Goal: Check status: Check status

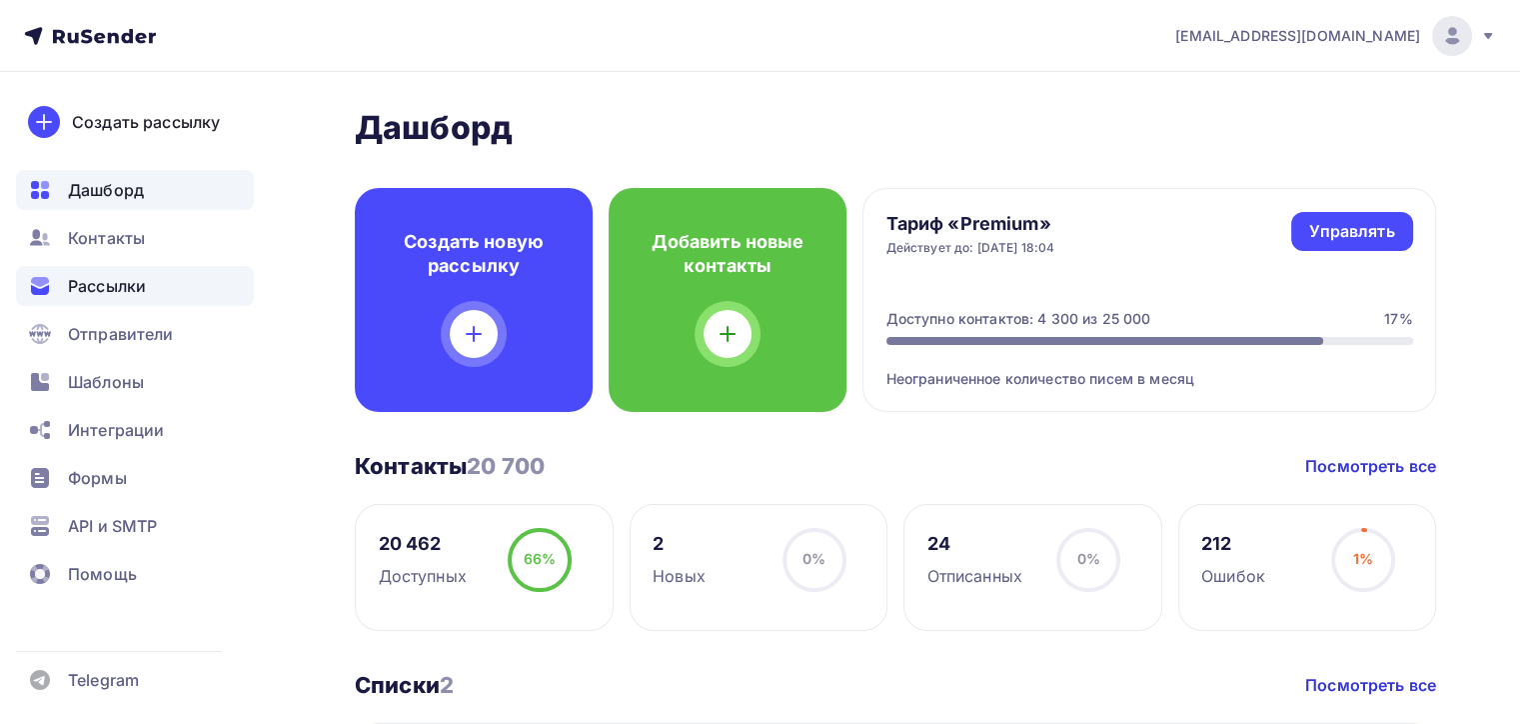
click at [131, 282] on span "Рассылки" at bounding box center [107, 286] width 78 height 24
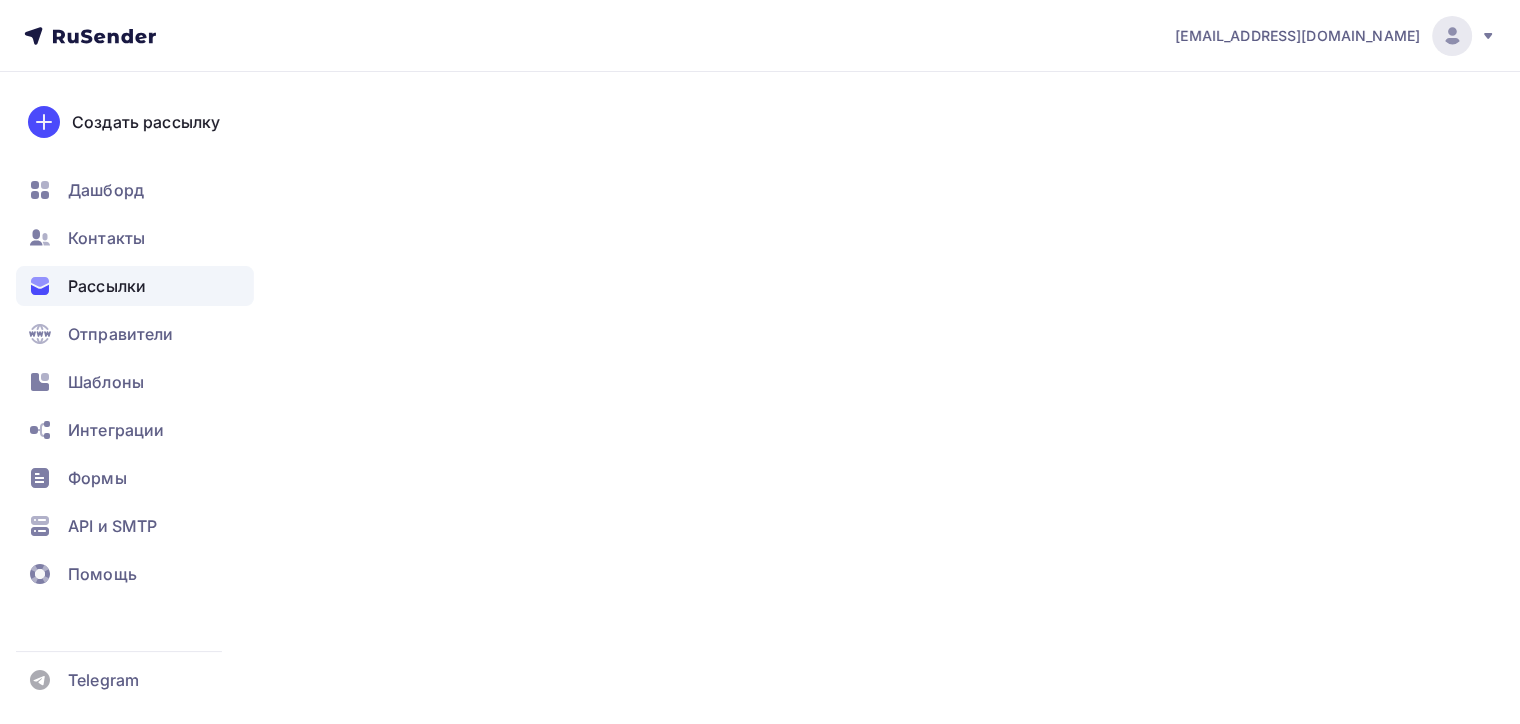
click at [104, 287] on span "Рассылки" at bounding box center [107, 286] width 78 height 24
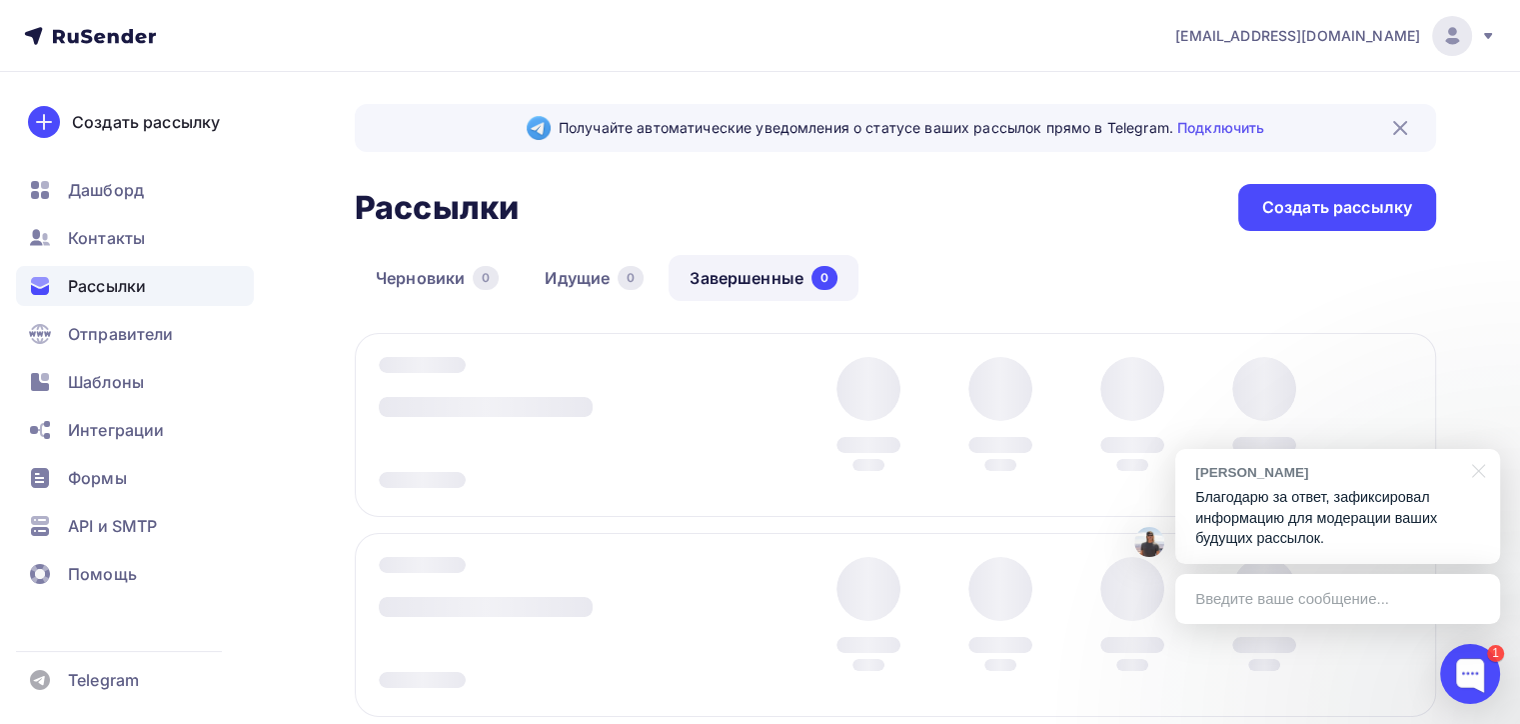
scroll to position [309, 0]
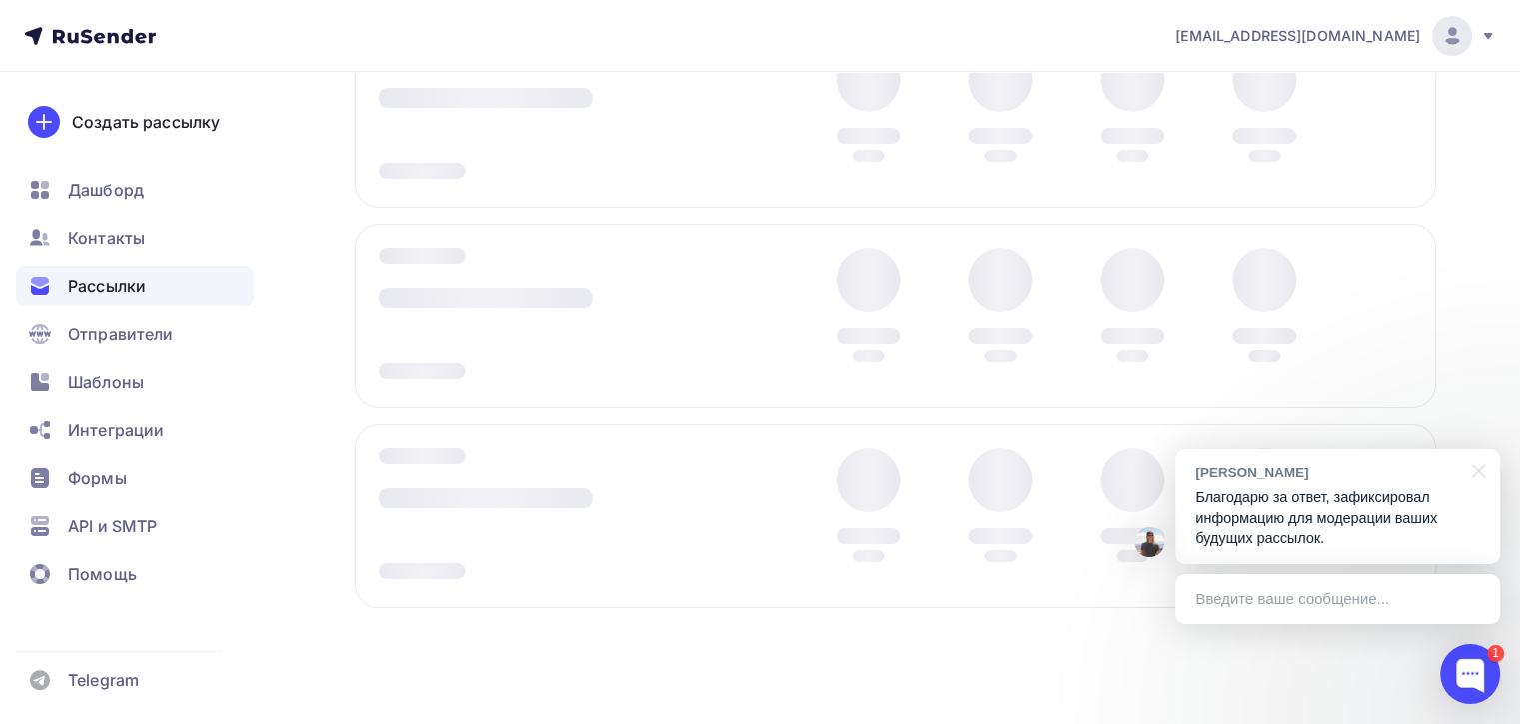
drag, startPoint x: 1476, startPoint y: 472, endPoint x: 708, endPoint y: 350, distance: 778.3
click at [1477, 472] on div at bounding box center [1475, 469] width 50 height 41
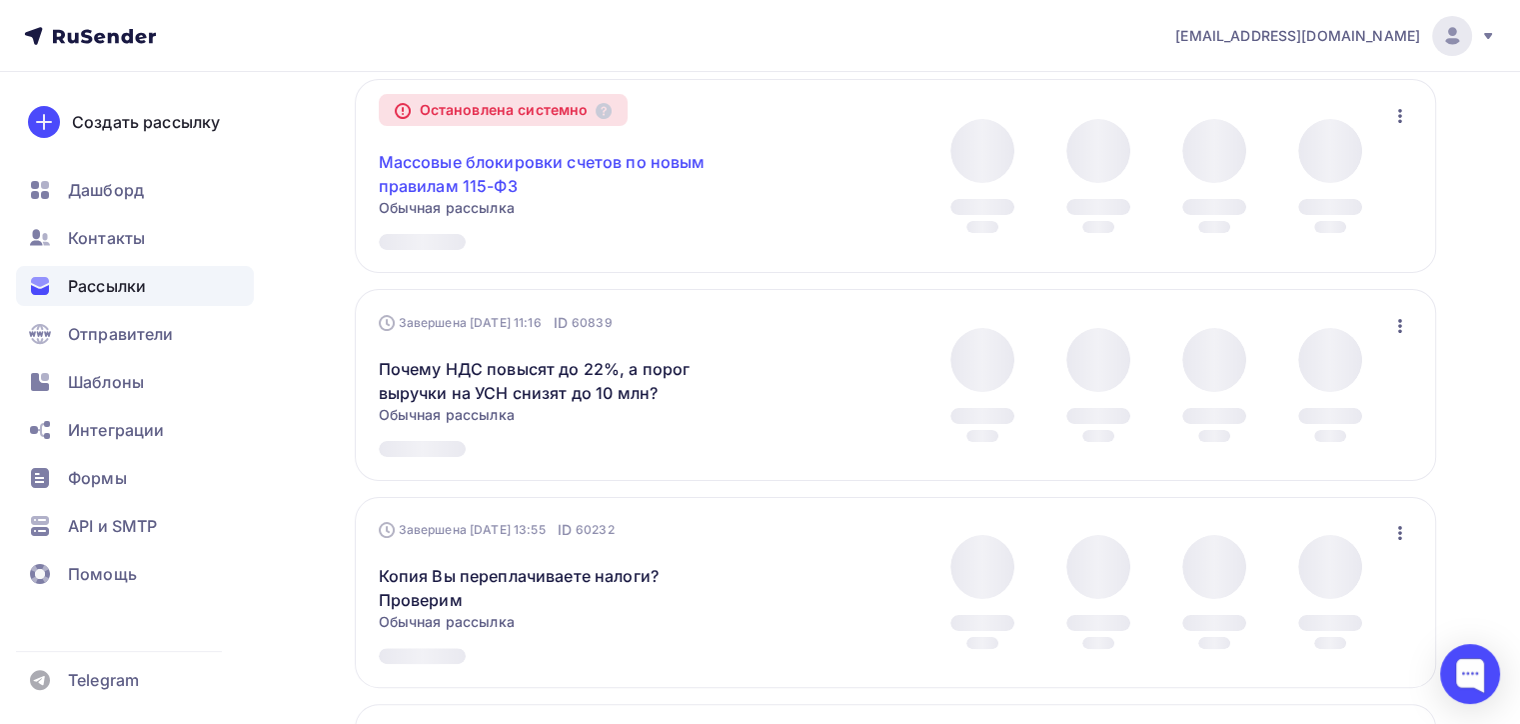
scroll to position [0, 0]
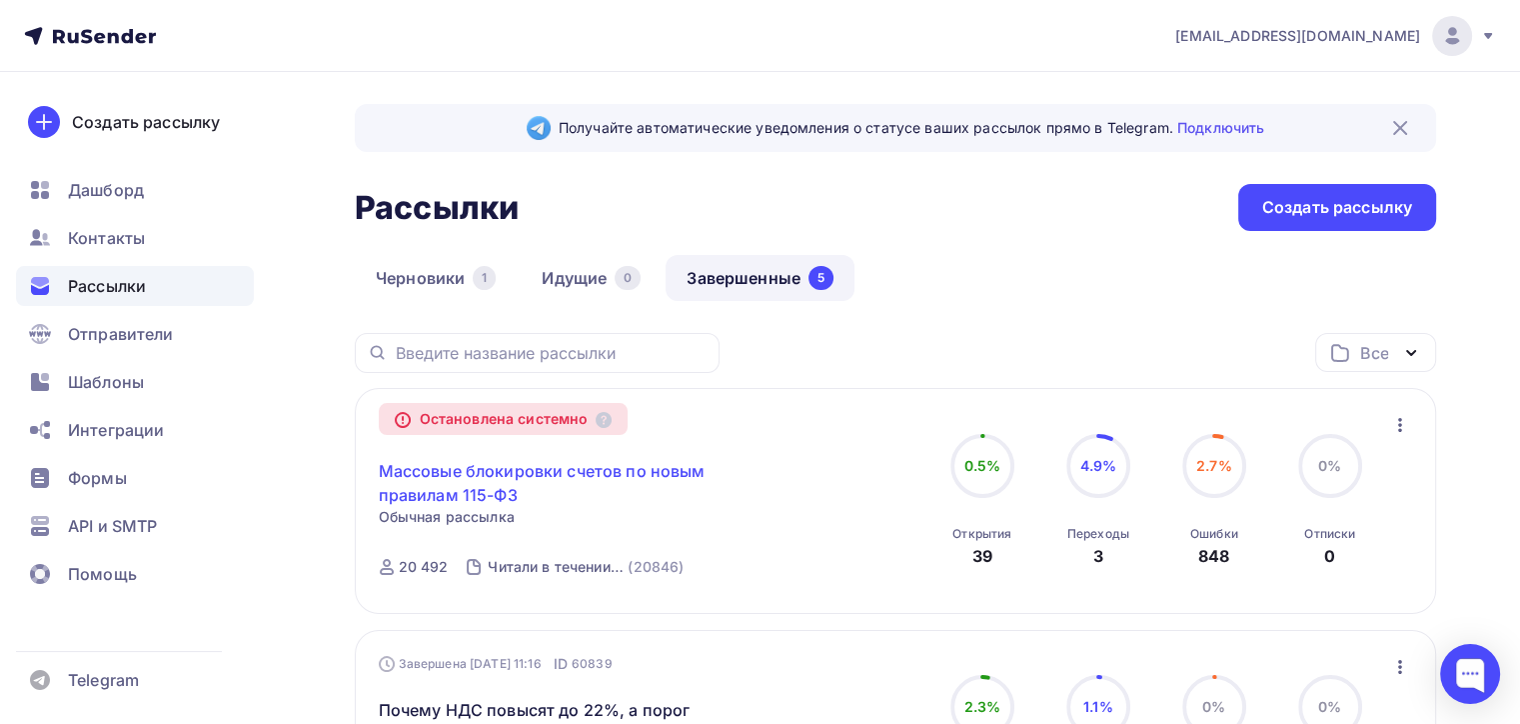
click at [471, 477] on link "Массовые блокировки счетов по новым правилам 115-ФЗ" at bounding box center [550, 483] width 343 height 48
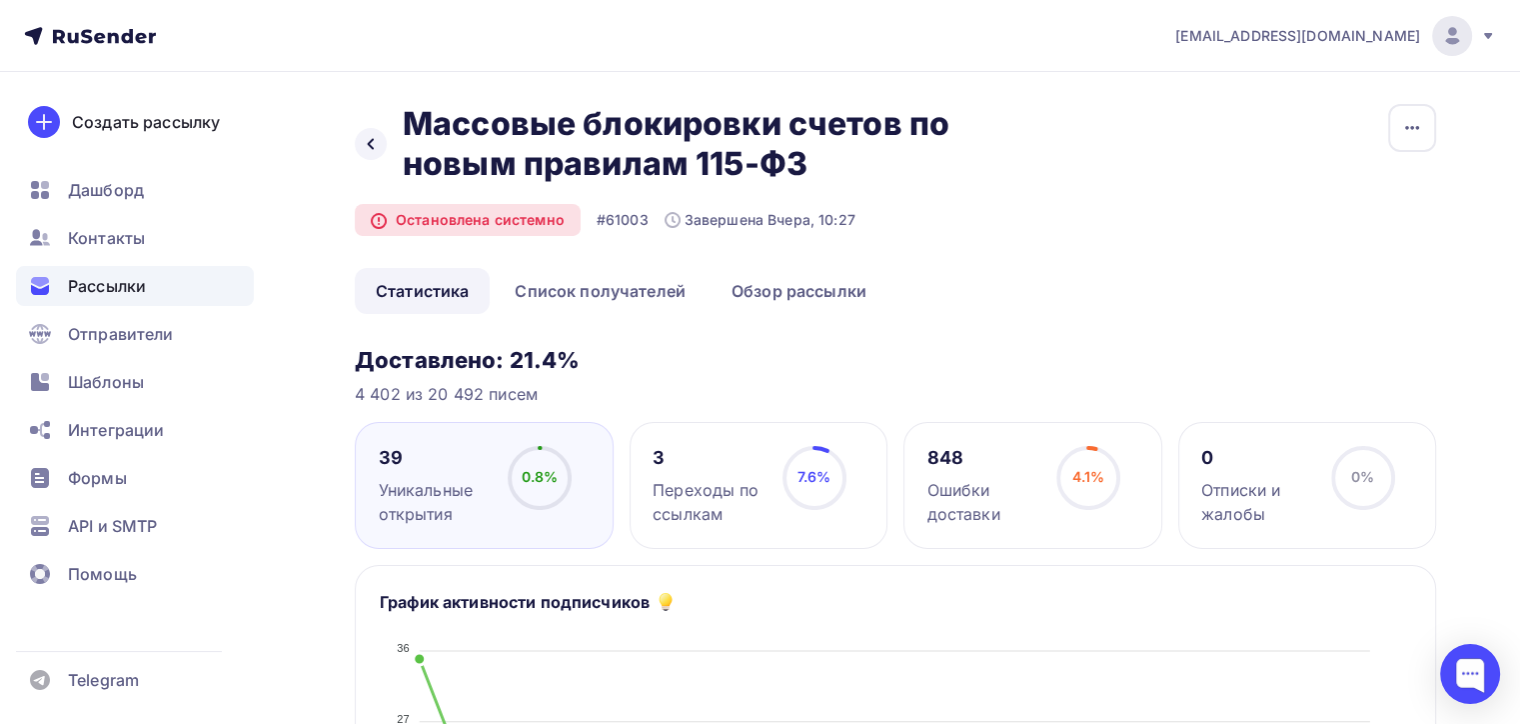
click at [1039, 488] on div "4.1% 4.1%" at bounding box center [1089, 486] width 100 height 80
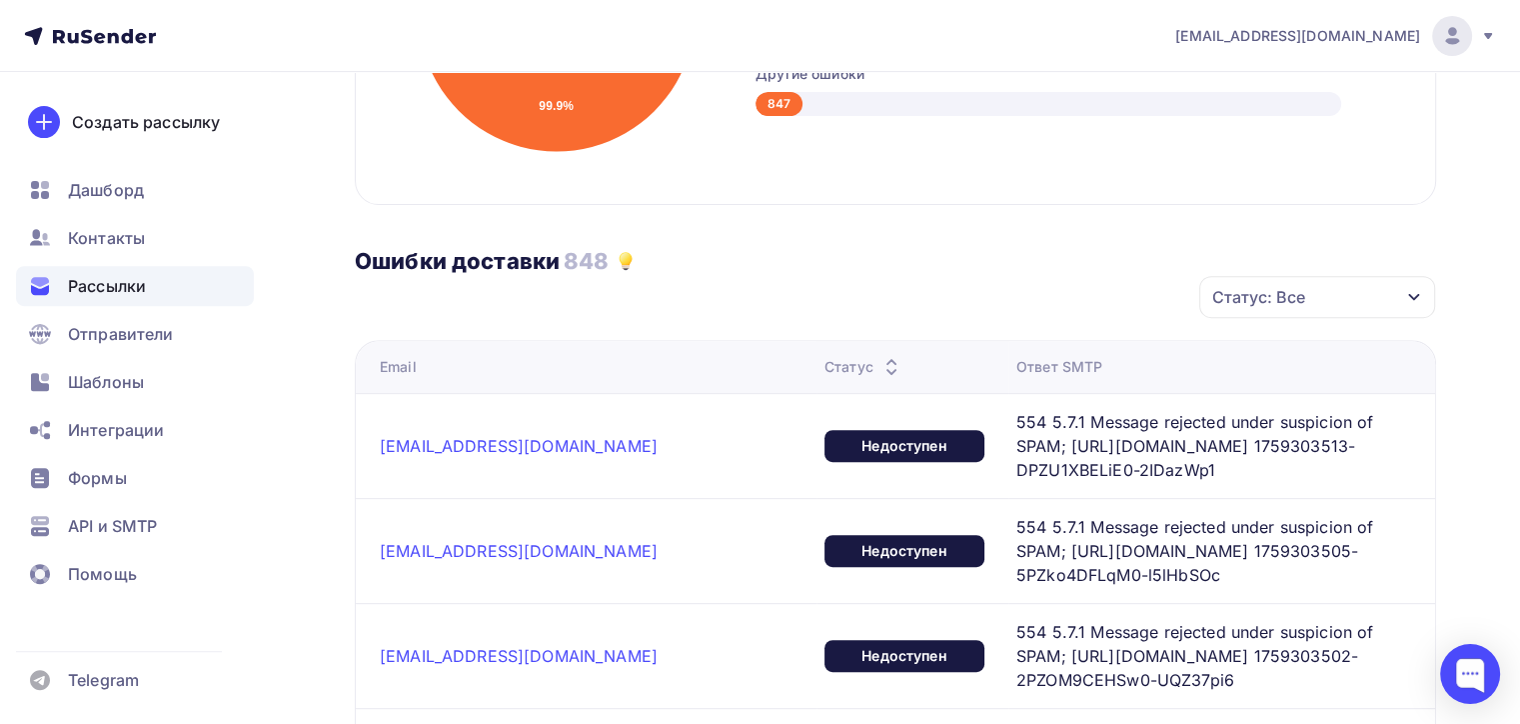
scroll to position [800, 0]
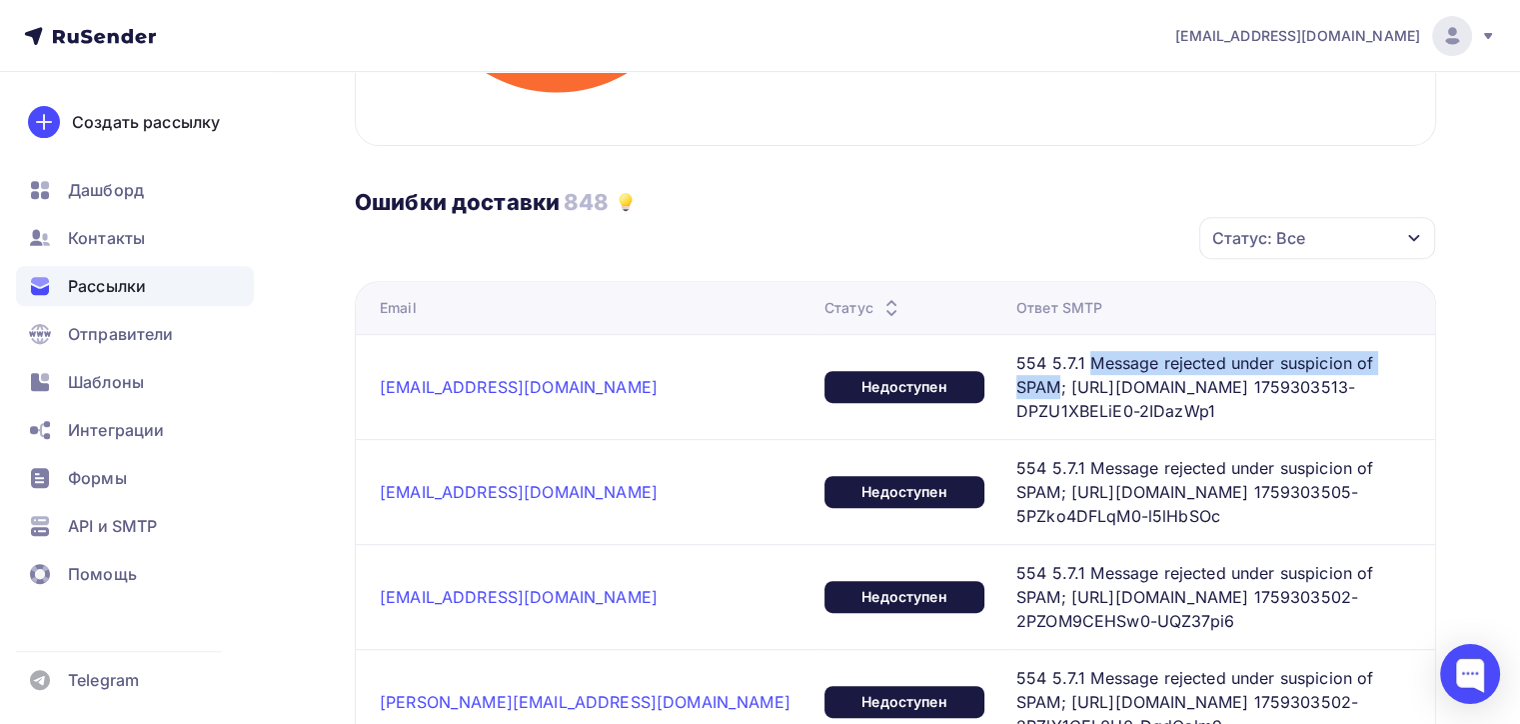
drag, startPoint x: 982, startPoint y: 360, endPoint x: 1311, endPoint y: 356, distance: 329.9
click at [1311, 356] on span "554 5.7.1 Message rejected under suspicion of SPAM; [URL][DOMAIN_NAME] 17593035…" at bounding box center [1206, 387] width 379 height 72
copy span "Message rejected under suspicion of SPAM"
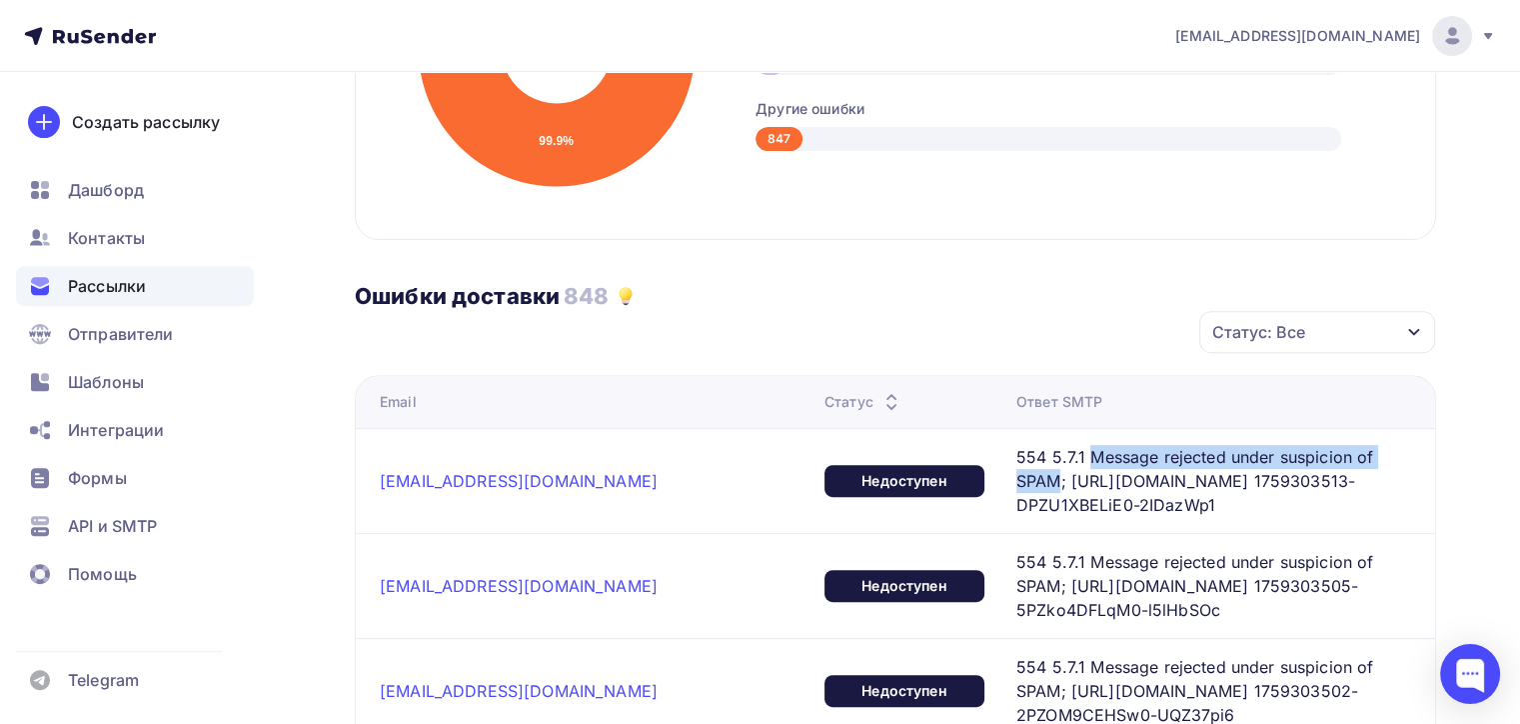
scroll to position [900, 0]
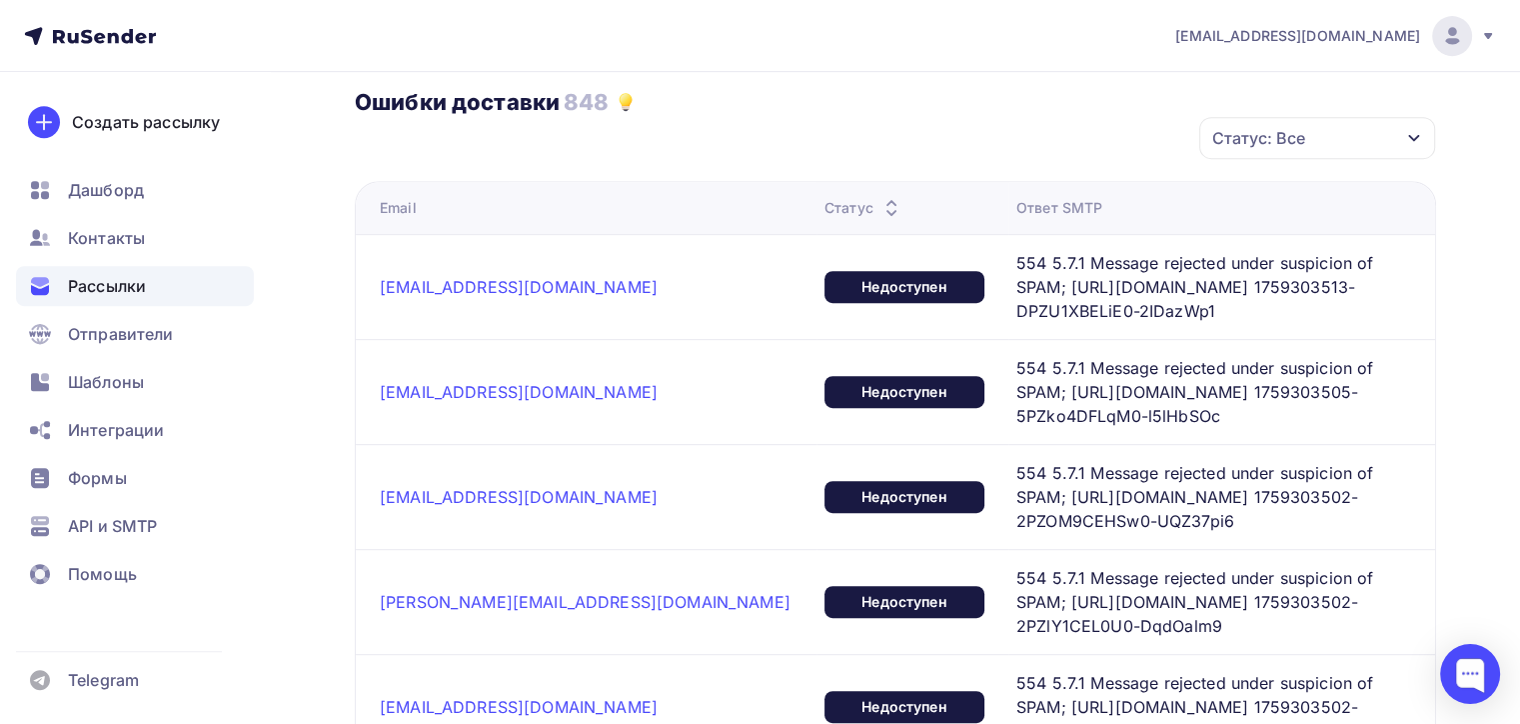
click at [1017, 261] on span "554 5.7.1 Message rejected under suspicion of SPAM; [URL][DOMAIN_NAME] 17593035…" at bounding box center [1206, 287] width 379 height 72
drag, startPoint x: 909, startPoint y: 260, endPoint x: 1391, endPoint y: 291, distance: 483.8
click at [1391, 291] on span "554 5.7.1 Message rejected under suspicion of SPAM; [URL][DOMAIN_NAME] 17593035…" at bounding box center [1206, 287] width 379 height 72
drag, startPoint x: 1402, startPoint y: 244, endPoint x: 1387, endPoint y: 250, distance: 16.1
click at [1400, 244] on td "554 5.7.1 Message rejected under suspicion of SPAM; [URL][DOMAIN_NAME] 17593035…" at bounding box center [1222, 286] width 427 height 105
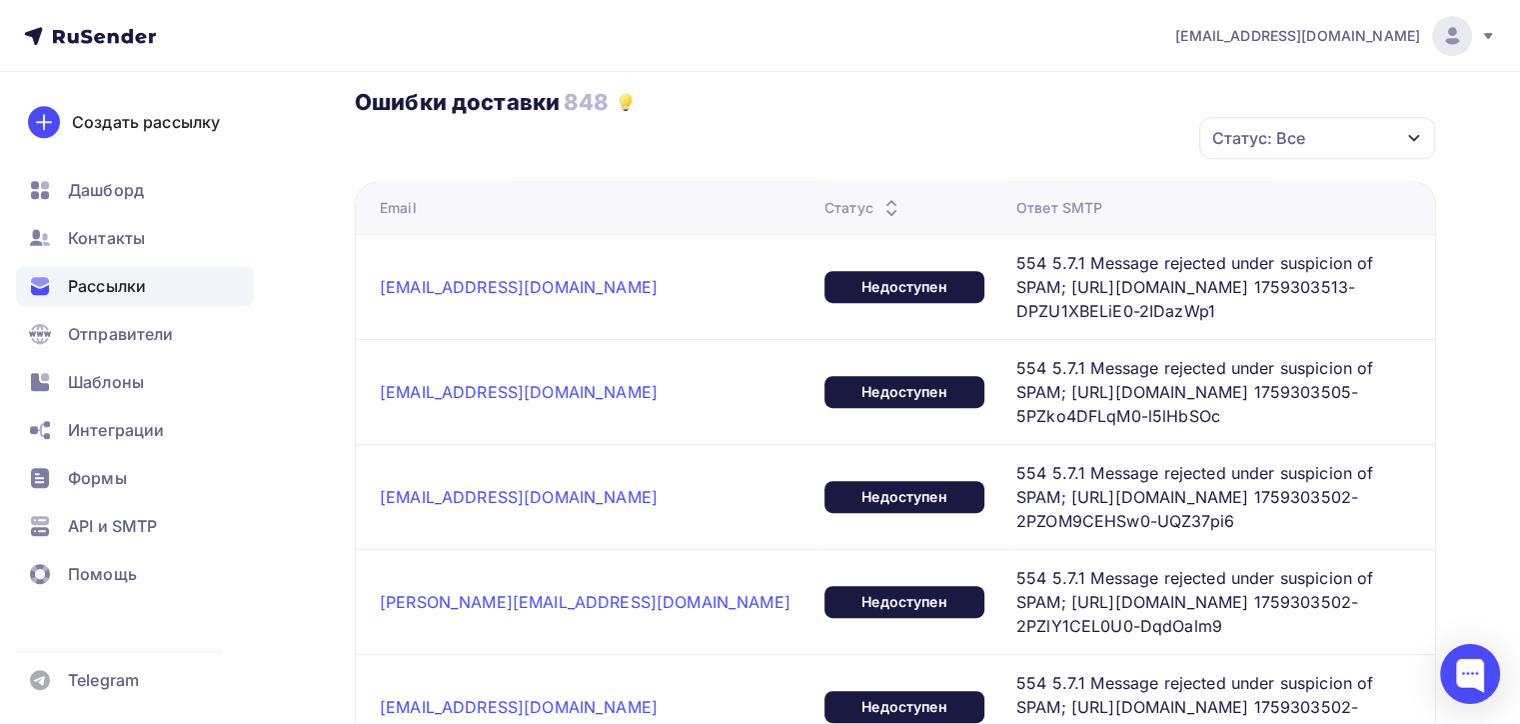
click at [1017, 256] on span "554 5.7.1 Message rejected under suspicion of SPAM; [URL][DOMAIN_NAME] 17593035…" at bounding box center [1206, 287] width 379 height 72
drag, startPoint x: 947, startPoint y: 314, endPoint x: 941, endPoint y: 346, distance: 32.5
click at [1009, 339] on td "554 5.7.1 Message rejected under suspicion of SPAM; [URL][DOMAIN_NAME] 17593035…" at bounding box center [1222, 391] width 427 height 105
drag, startPoint x: 941, startPoint y: 348, endPoint x: 903, endPoint y: 342, distance: 38.5
click at [1017, 356] on span "554 5.7.1 Message rejected under suspicion of SPAM; [URL][DOMAIN_NAME] 17593035…" at bounding box center [1206, 392] width 379 height 72
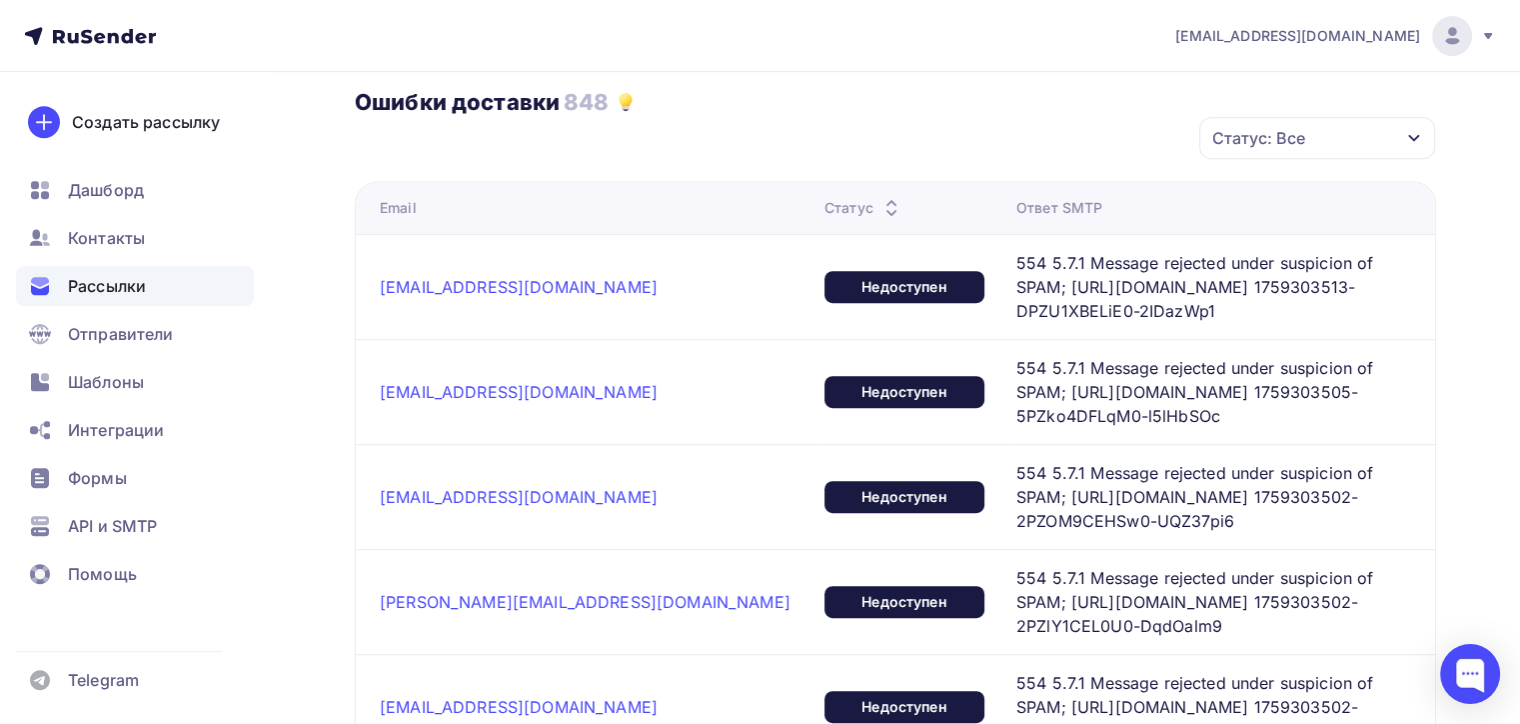
drag, startPoint x: 907, startPoint y: 257, endPoint x: 1404, endPoint y: 277, distance: 498.2
click at [1375, 292] on td "554 5.7.1 Message rejected under suspicion of SPAM; [URL][DOMAIN_NAME] 17593035…" at bounding box center [1222, 286] width 427 height 105
click at [1394, 257] on div "554 5.7.1 Message rejected under suspicion of SPAM; [URL][DOMAIN_NAME] 17593035…" at bounding box center [1214, 287] width 395 height 72
click at [1160, 264] on span "554 5.7.1 Message rejected under suspicion of SPAM; [URL][DOMAIN_NAME] 17593035…" at bounding box center [1206, 287] width 379 height 72
click at [1094, 356] on span "554 5.7.1 Message rejected under suspicion of SPAM; [URL][DOMAIN_NAME] 17593035…" at bounding box center [1206, 392] width 379 height 72
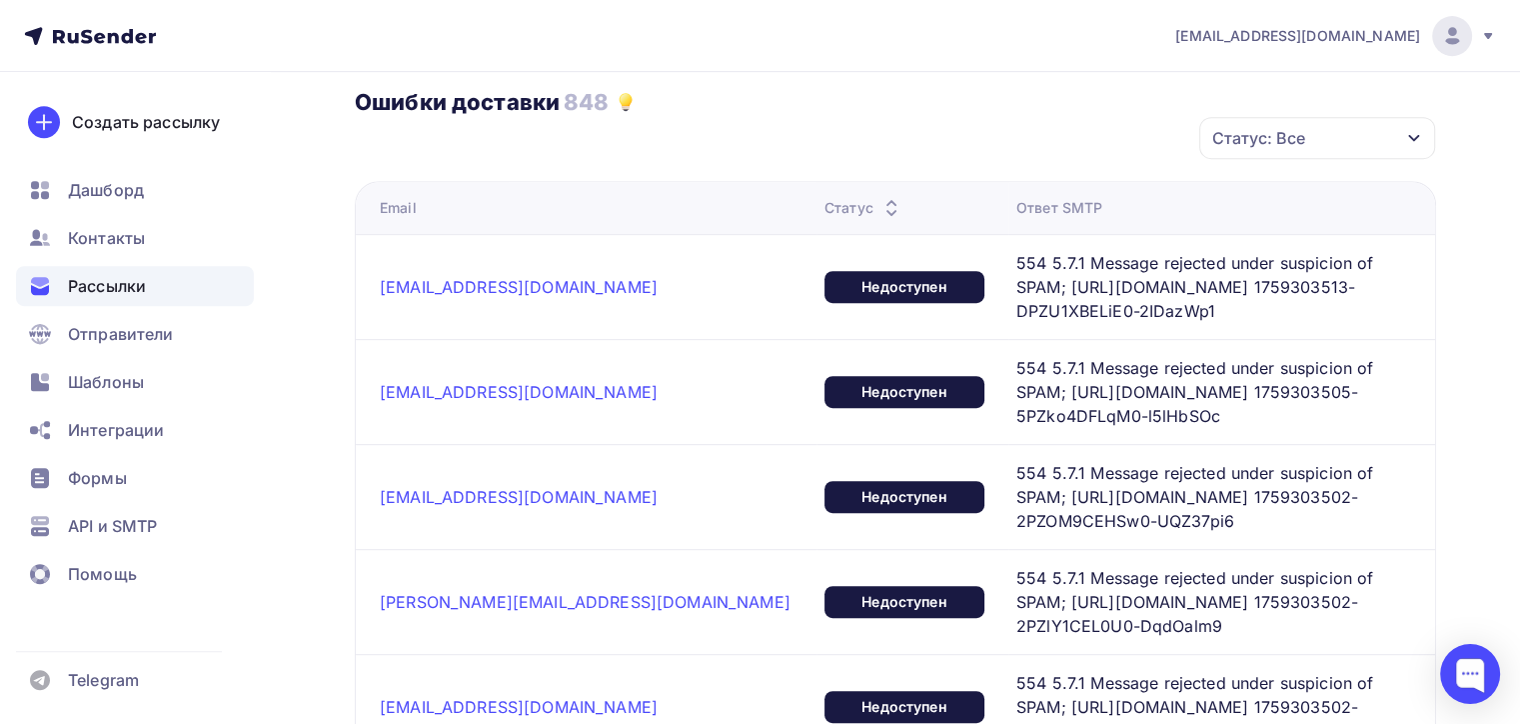
click at [1017, 264] on span "554 5.7.1 Message rejected under suspicion of SPAM; [URL][DOMAIN_NAME] 17593035…" at bounding box center [1206, 287] width 379 height 72
drag, startPoint x: 907, startPoint y: 260, endPoint x: 1384, endPoint y: 285, distance: 478.4
click at [1365, 292] on td "554 5.7.1 Message rejected under suspicion of SPAM; [URL][DOMAIN_NAME] 17593035…" at bounding box center [1222, 286] width 427 height 105
drag, startPoint x: 979, startPoint y: 138, endPoint x: 945, endPoint y: 174, distance: 49.5
click at [983, 140] on div "Статус: Все Статус Не существует Переполнен Недоступен Отменить Применить" at bounding box center [903, 138] width 1068 height 44
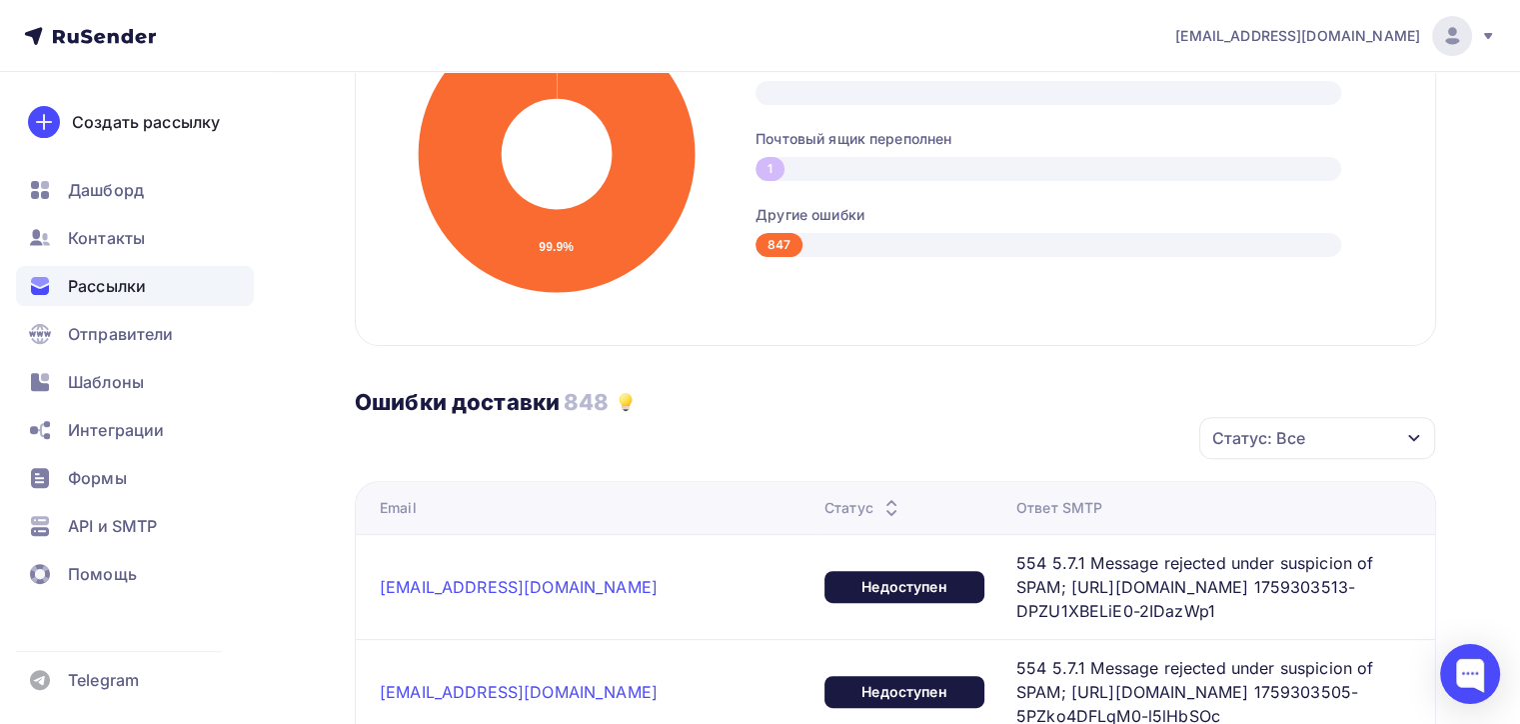
scroll to position [1199, 0]
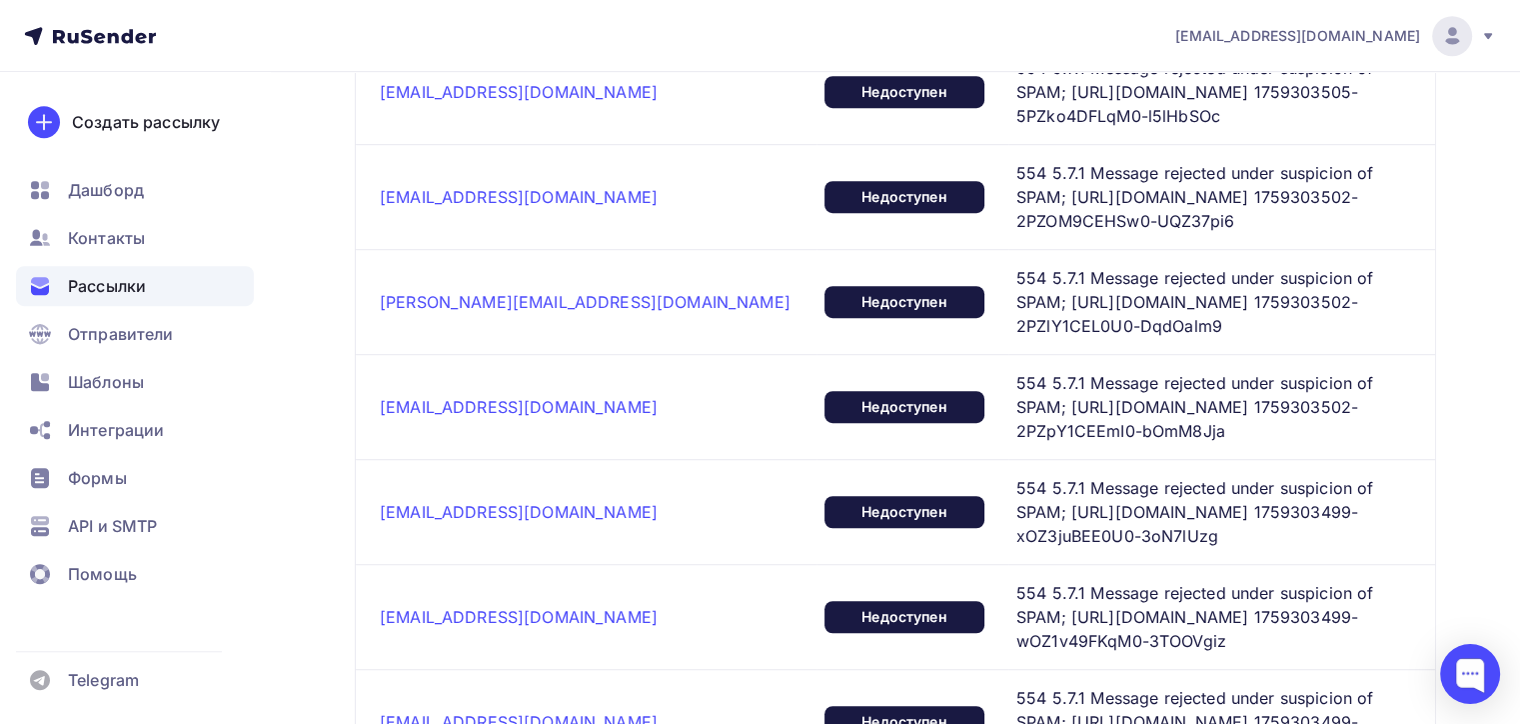
drag, startPoint x: 967, startPoint y: 284, endPoint x: 1419, endPoint y: 312, distance: 453.7
click at [1419, 354] on td "554 5.7.1 Message rejected under suspicion of SPAM; [URL][DOMAIN_NAME] 17593035…" at bounding box center [1222, 406] width 427 height 105
drag, startPoint x: 1028, startPoint y: 359, endPoint x: 941, endPoint y: 303, distance: 103.4
click at [1028, 476] on span "554 5.7.1 Message rejected under suspicion of SPAM; [URL][DOMAIN_NAME] 17593034…" at bounding box center [1206, 512] width 379 height 72
click at [1017, 371] on span "554 5.7.1 Message rejected under suspicion of SPAM; [URL][DOMAIN_NAME] 17593035…" at bounding box center [1206, 407] width 379 height 72
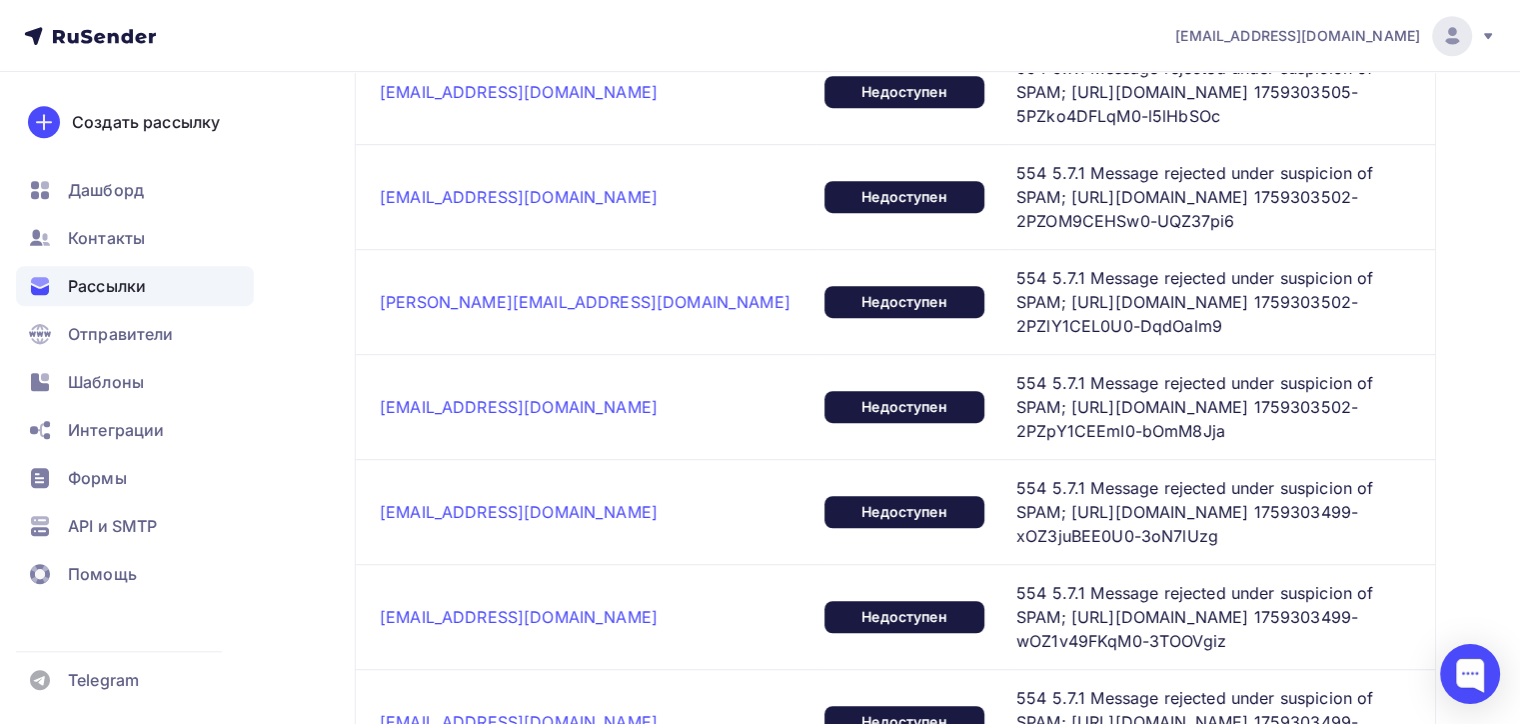
click at [576, 397] on div "[EMAIL_ADDRESS][DOMAIN_NAME]" at bounding box center [594, 407] width 429 height 20
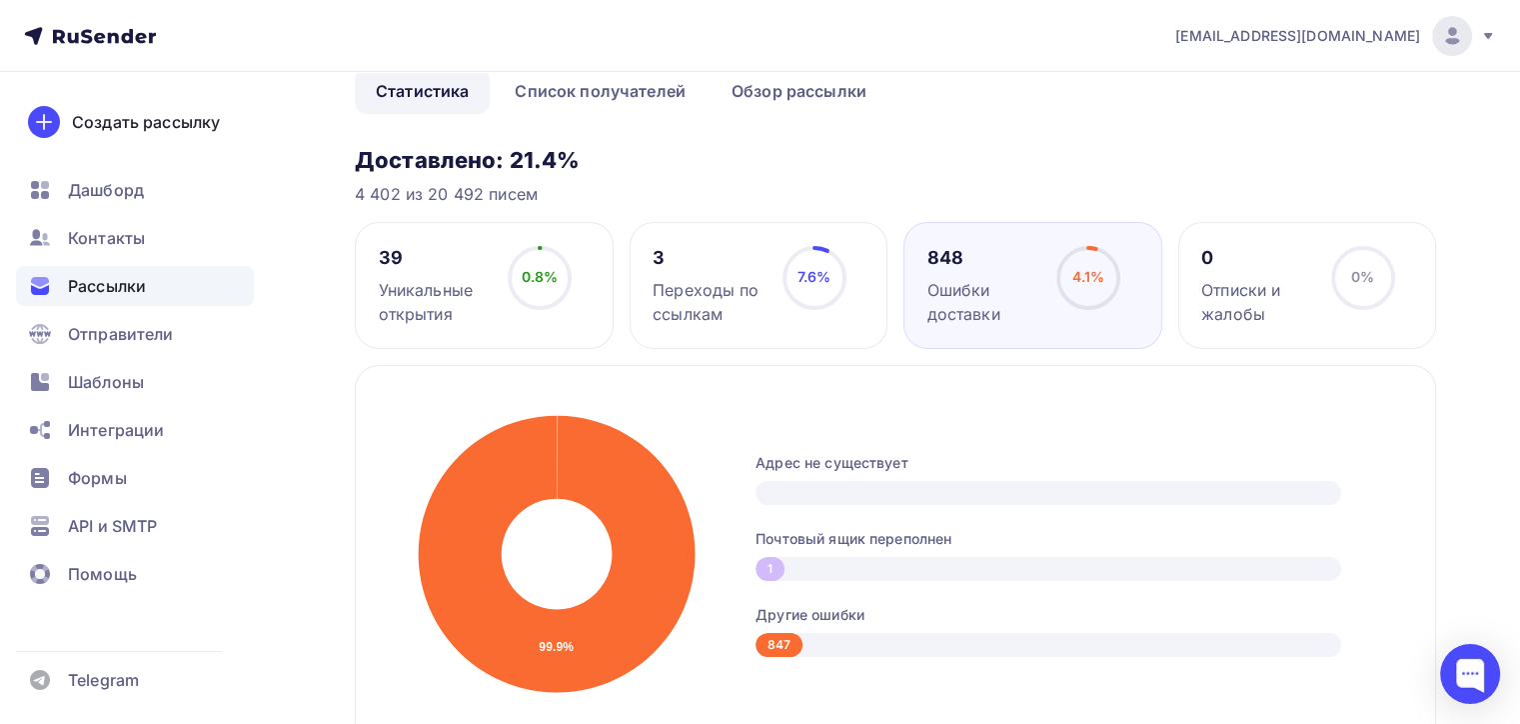
scroll to position [0, 0]
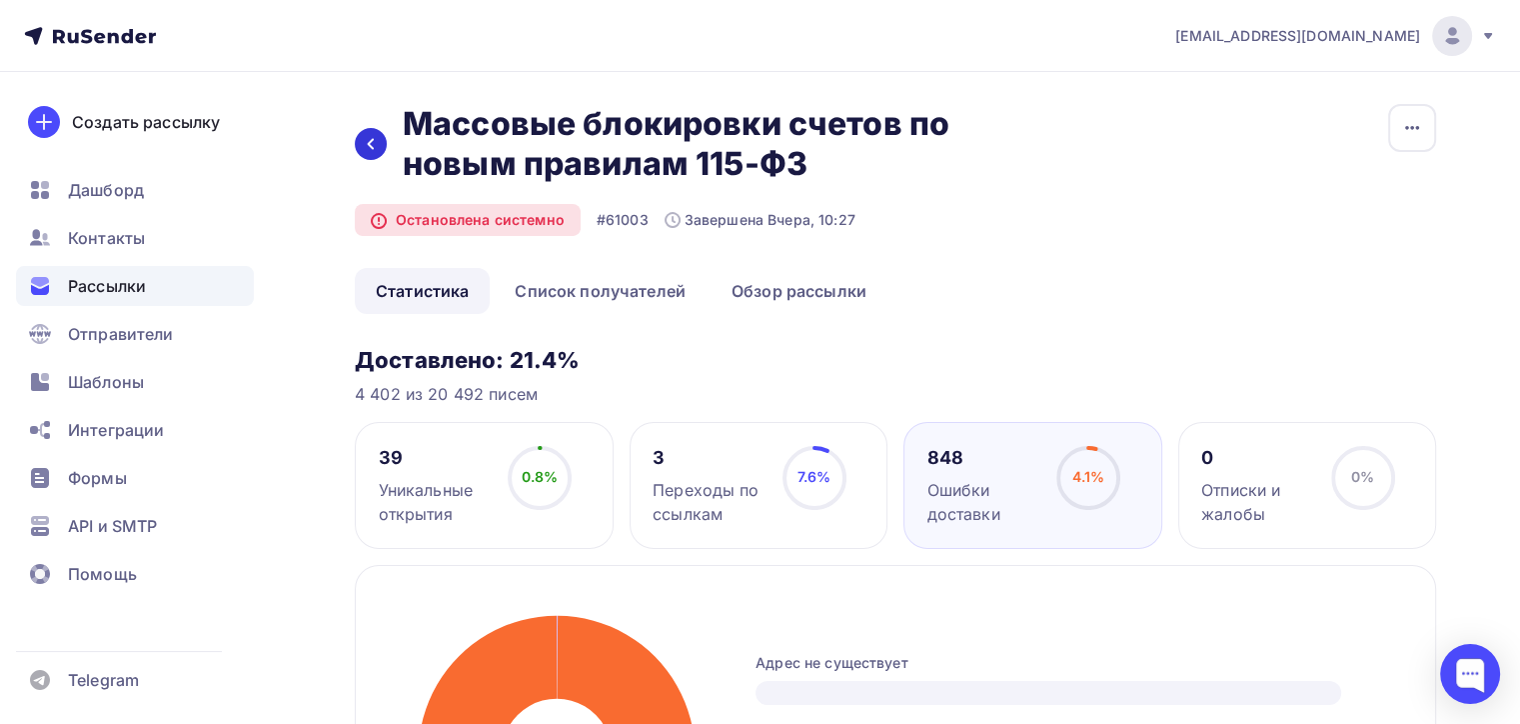
click at [369, 149] on icon at bounding box center [371, 144] width 16 height 16
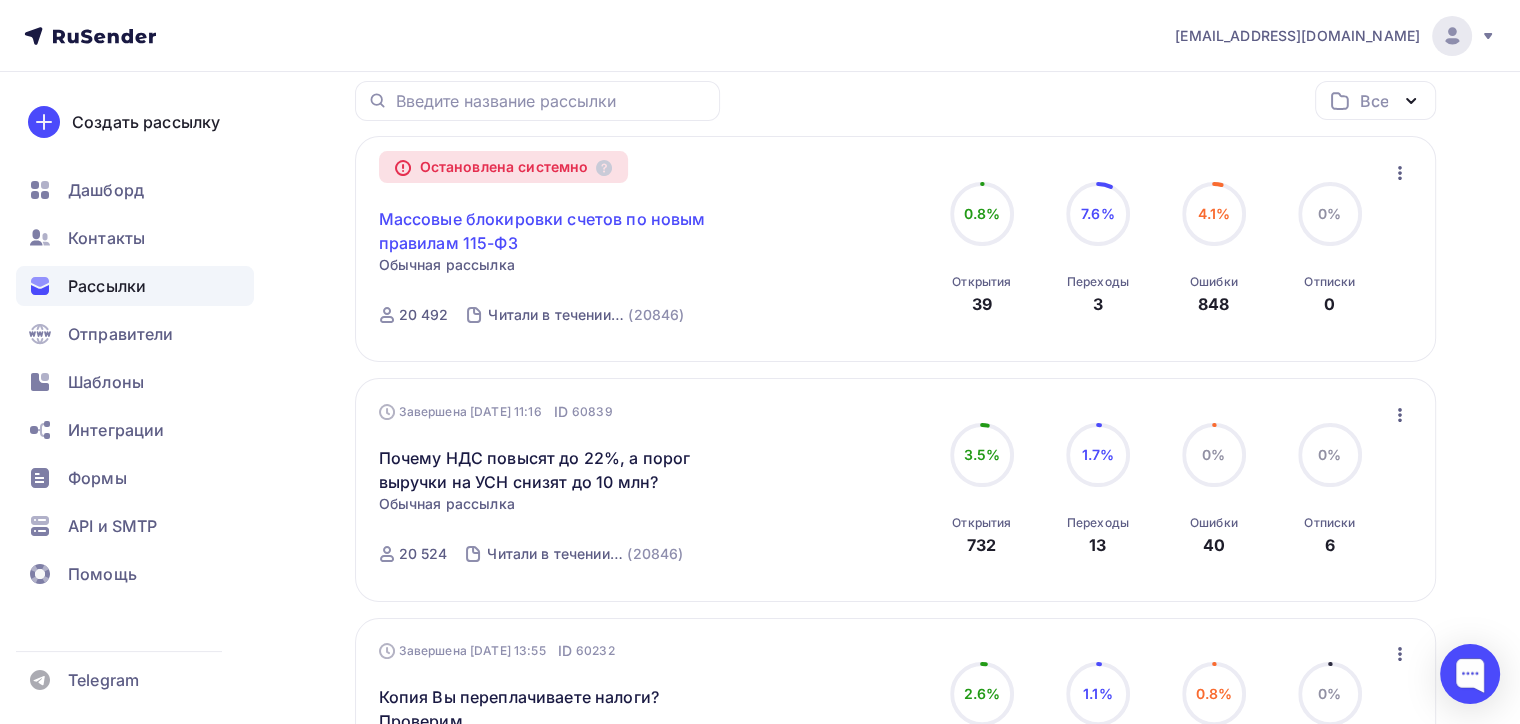
scroll to position [500, 0]
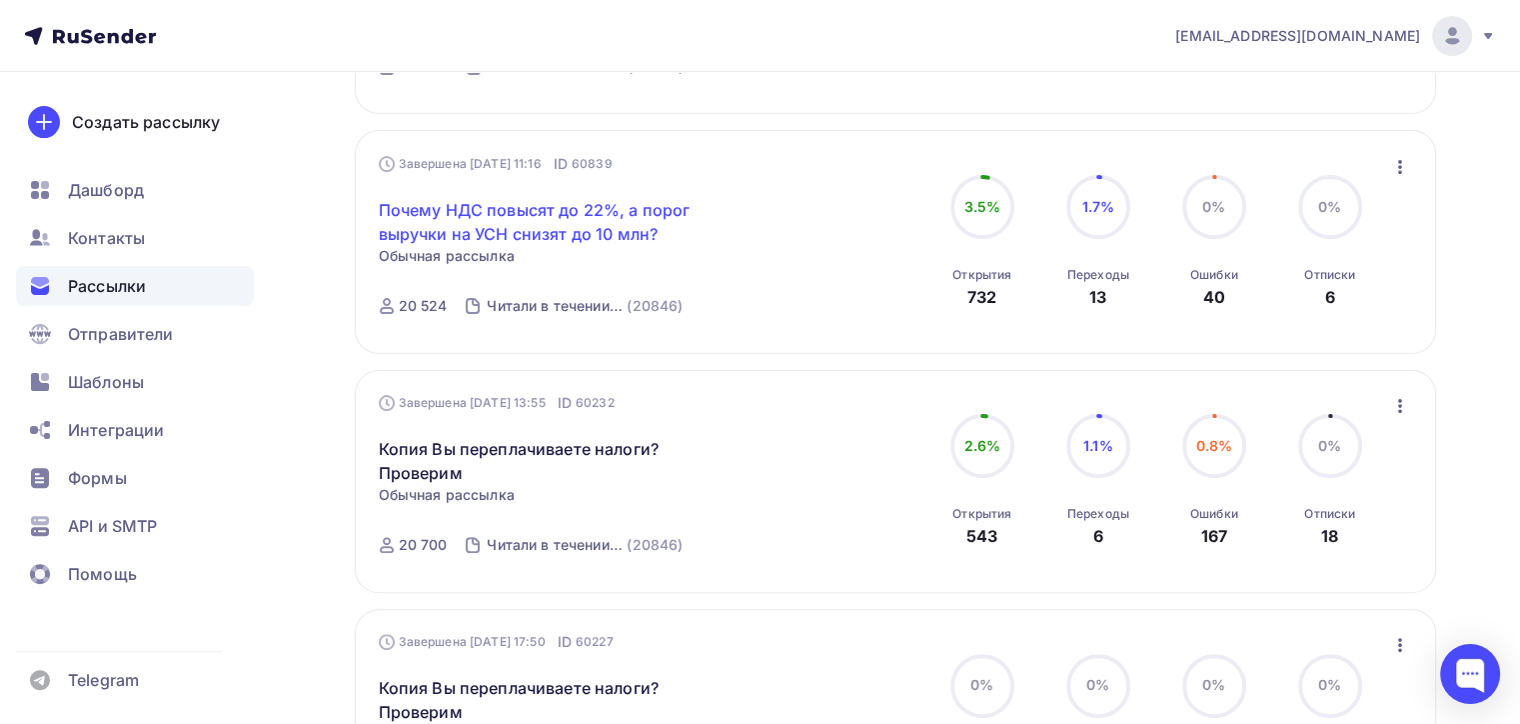
click at [569, 212] on link "Почему НДС повысят до 22%, а порог выручки на УСН снизят до 10 млн?" at bounding box center [550, 222] width 343 height 48
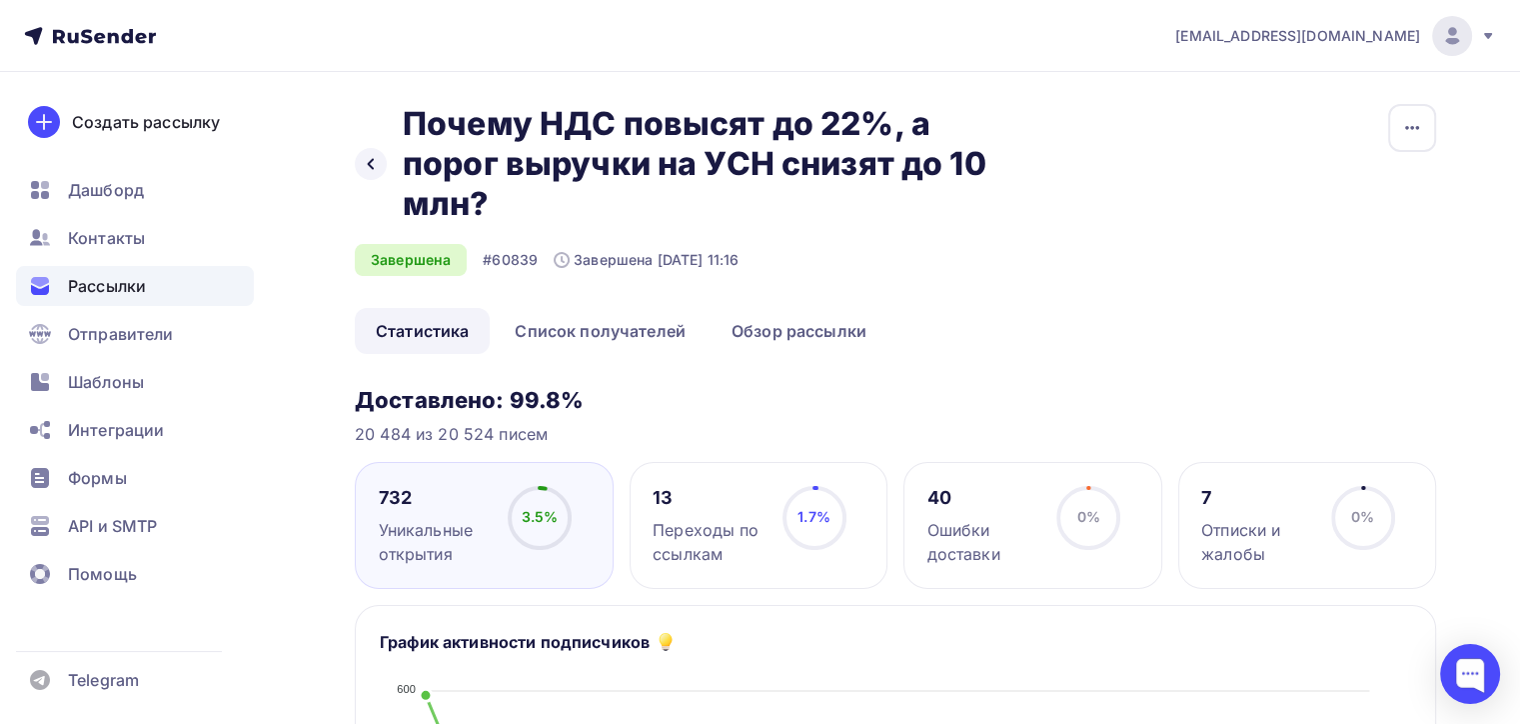
click at [1021, 498] on div "40" at bounding box center [984, 498] width 112 height 24
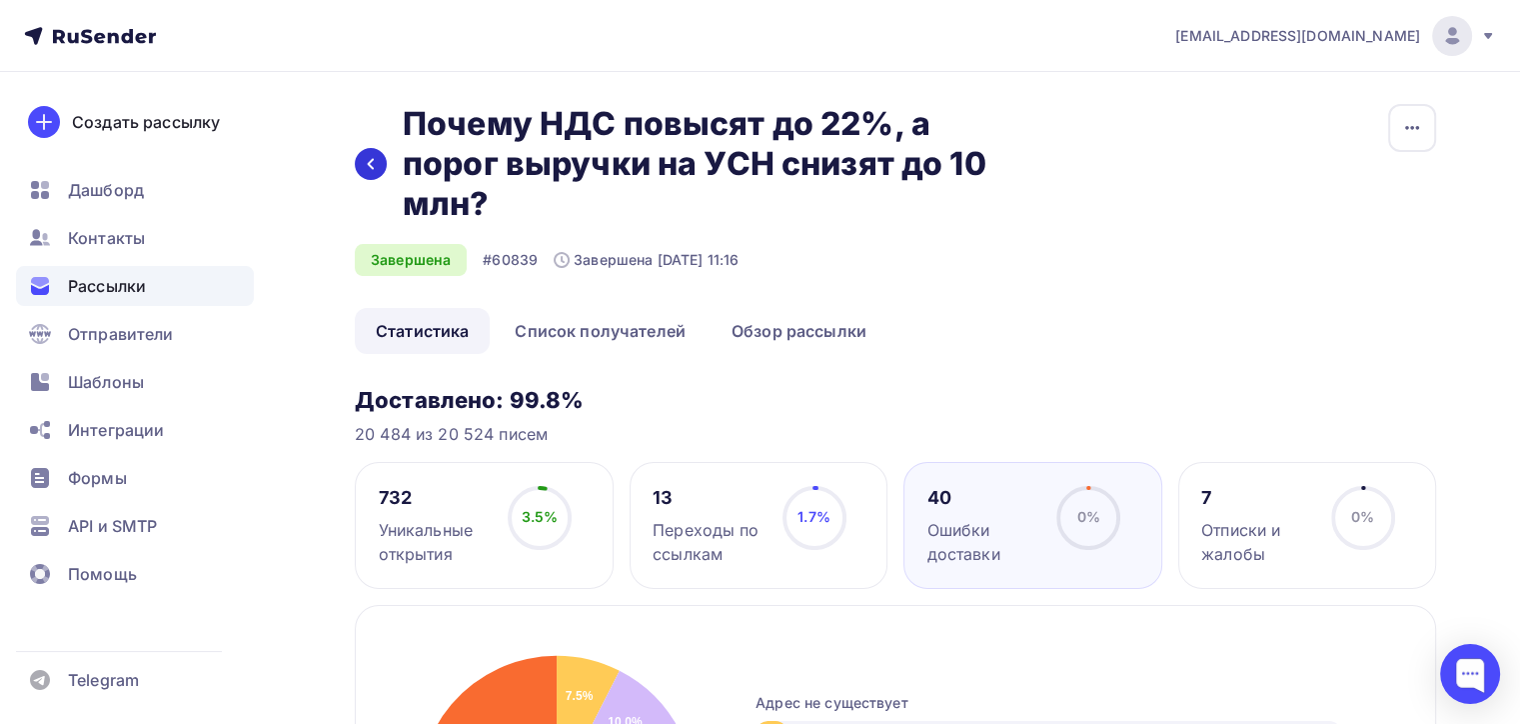
click at [384, 164] on div at bounding box center [371, 164] width 32 height 32
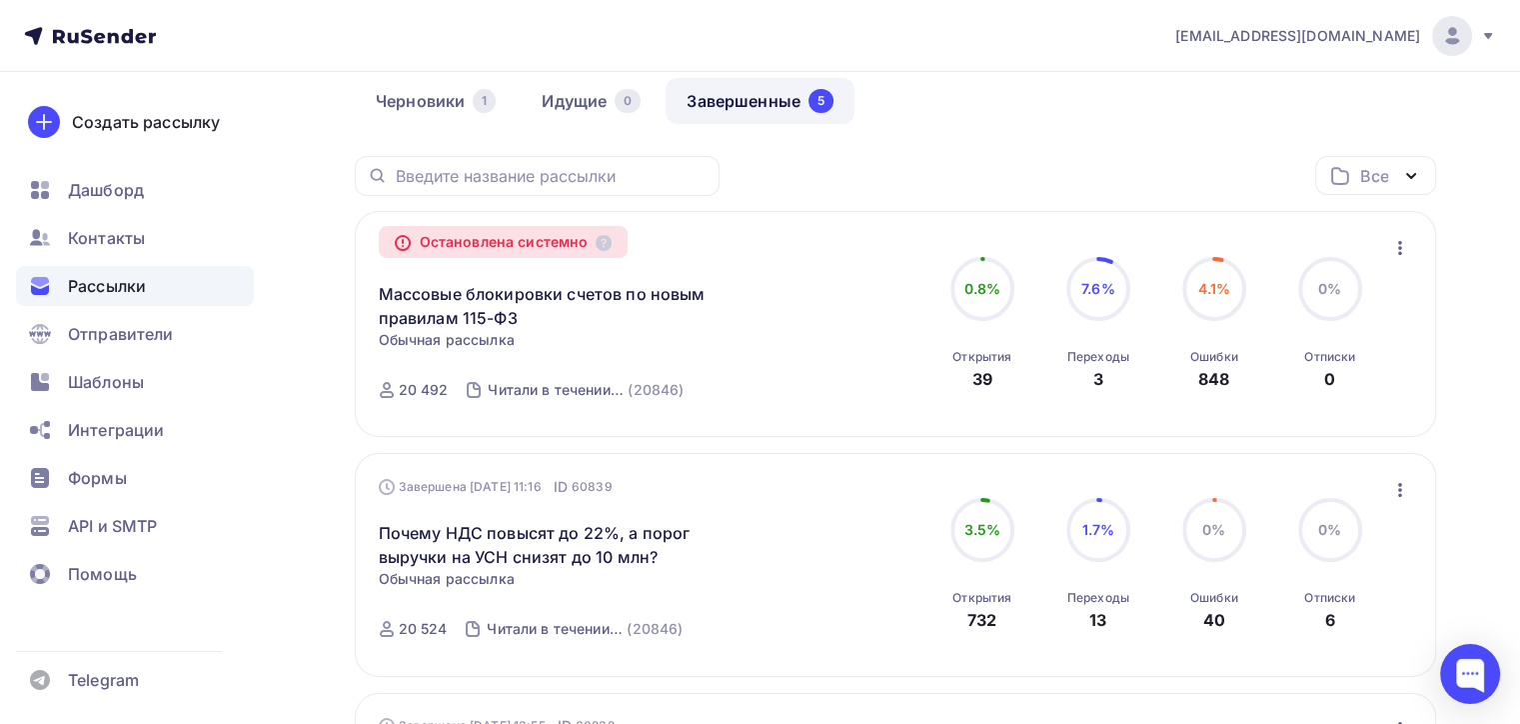
scroll to position [162, 0]
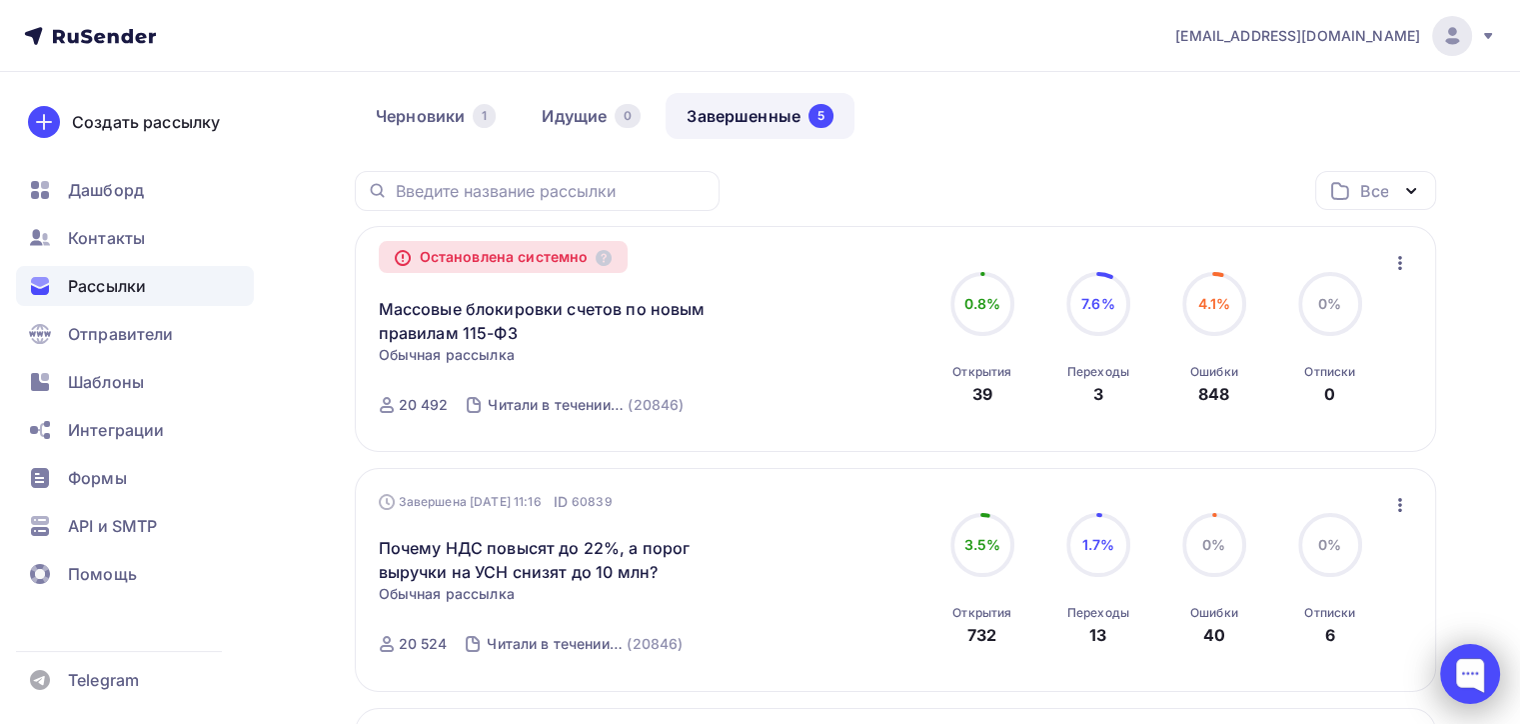
click at [1467, 662] on div at bounding box center [1470, 674] width 60 height 60
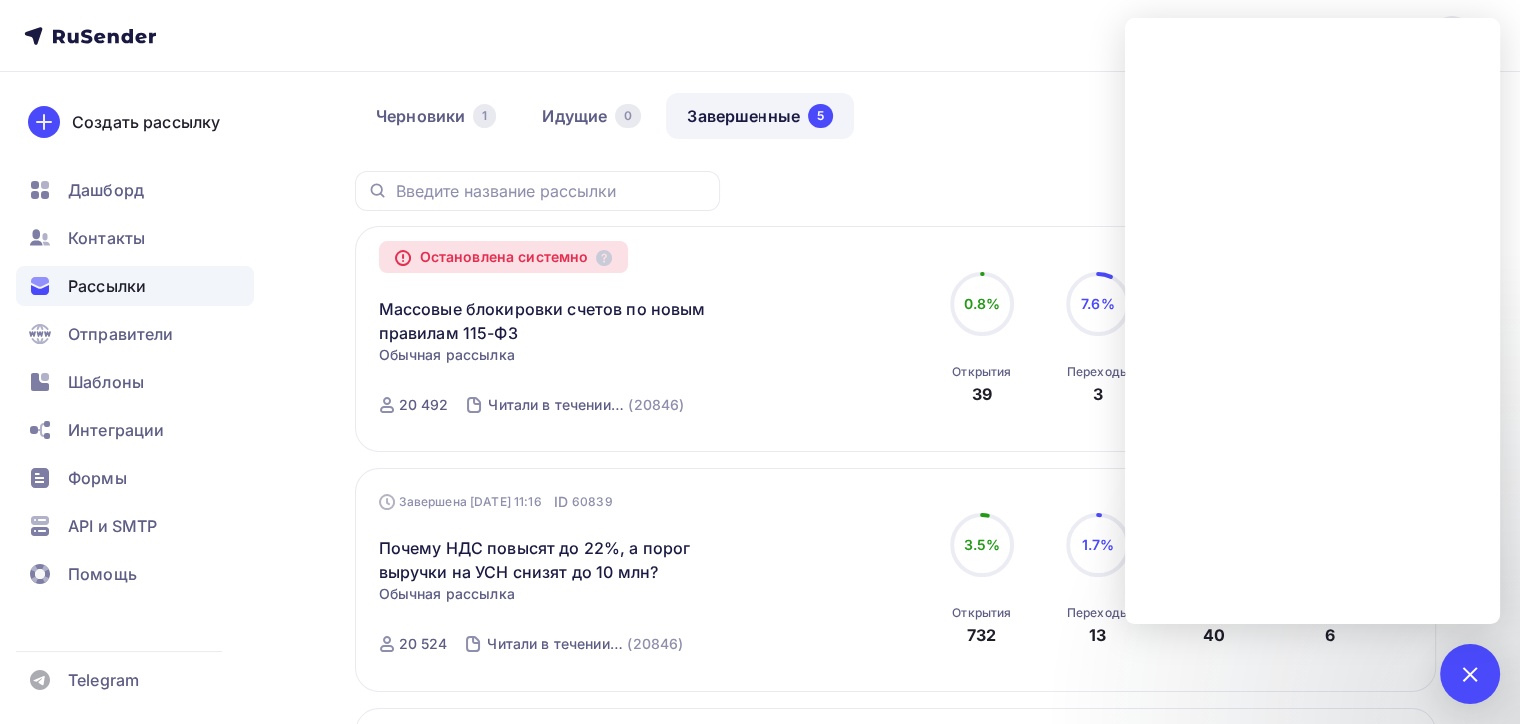
click at [329, 60] on nav "[EMAIL_ADDRESS][DOMAIN_NAME] Аккаунт Тарифы Выйти Создать рассылку [GEOGRAPHIC_…" at bounding box center [760, 36] width 1520 height 72
click at [1478, 672] on div at bounding box center [1469, 673] width 27 height 27
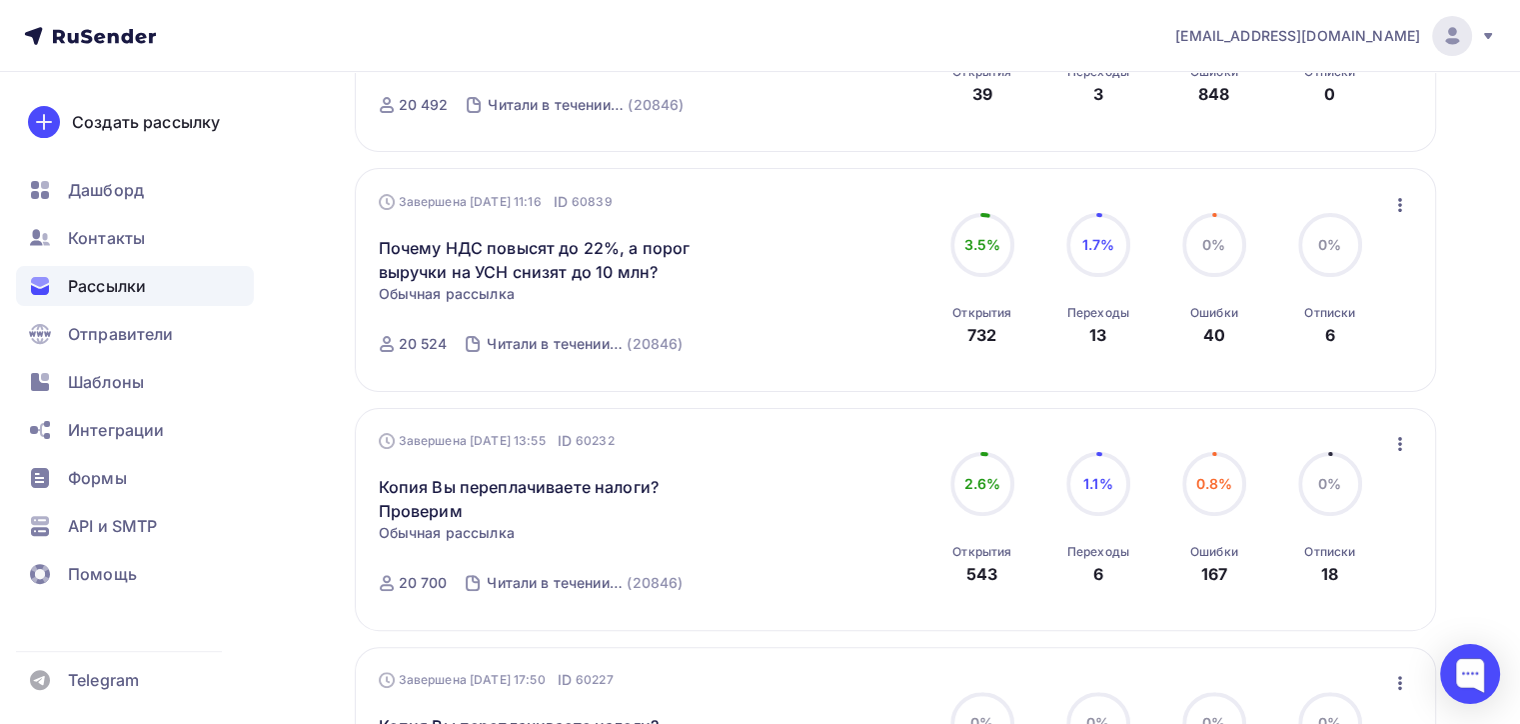
scroll to position [0, 0]
